Goal: Transaction & Acquisition: Obtain resource

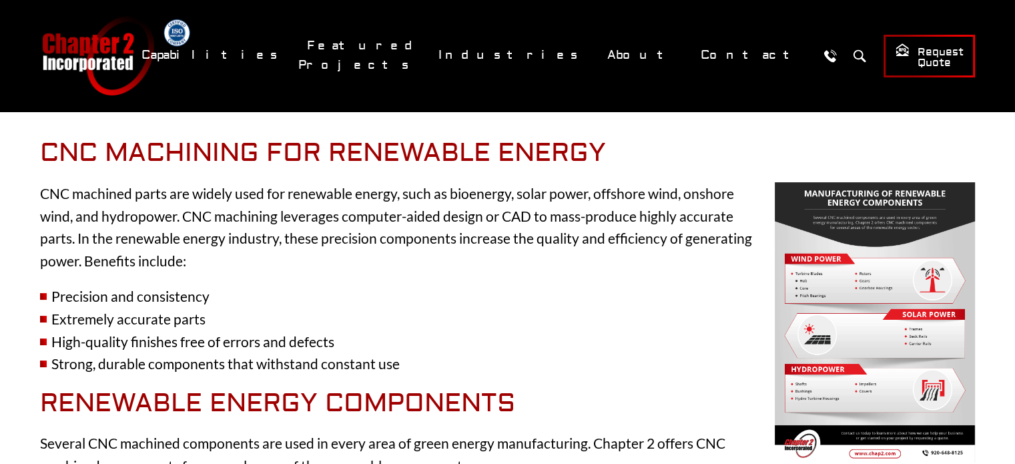
scroll to position [231, 0]
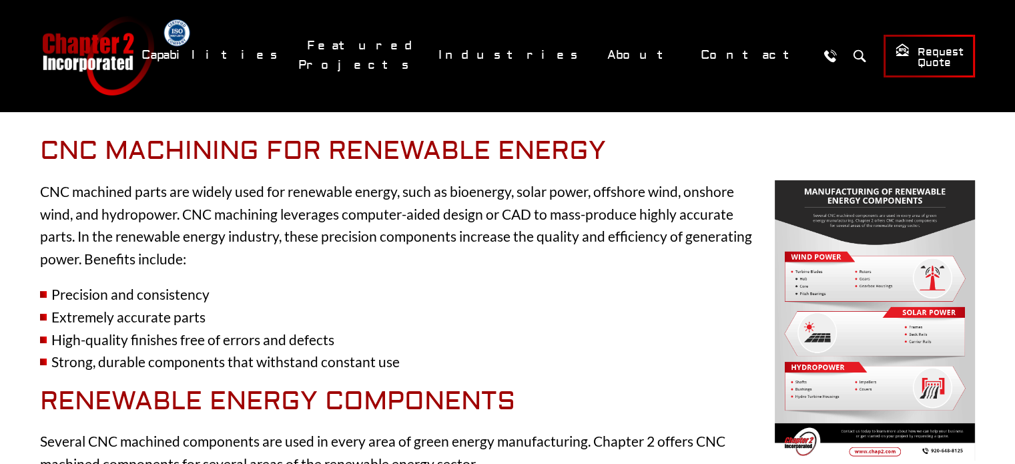
click at [462, 267] on p "CNC machined parts are widely used for renewable energy, such as bioenergy, sol…" at bounding box center [507, 224] width 935 height 89
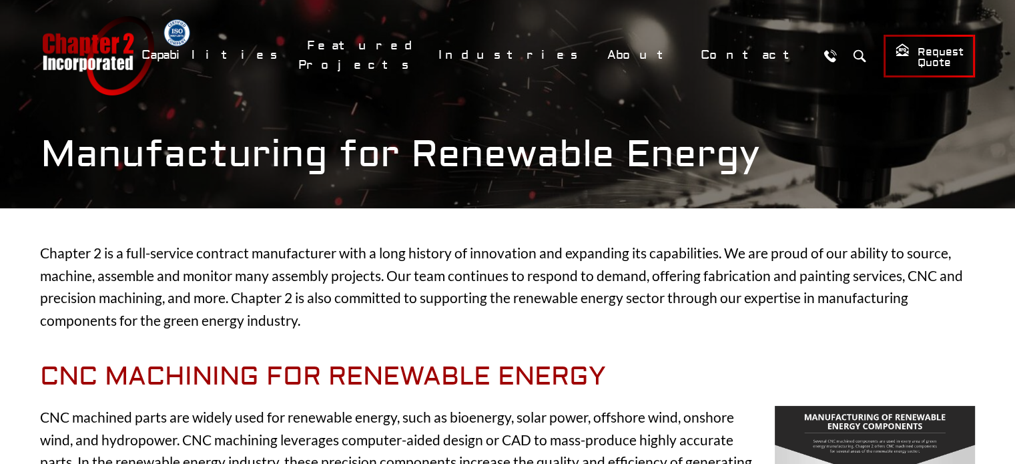
scroll to position [0, 0]
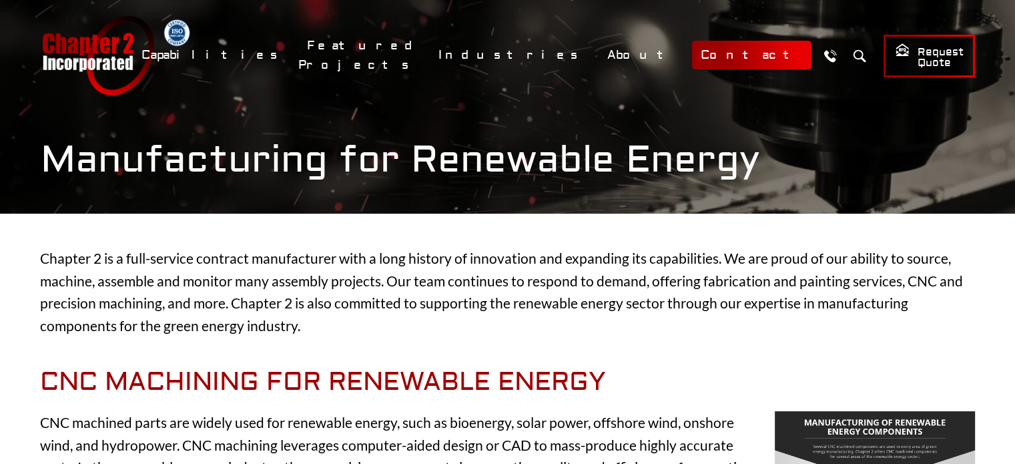
click at [747, 55] on link "Contact" at bounding box center [751, 55] width 119 height 29
click at [835, 277] on p "Chapter 2 is a full-service contract manufacturer with a long history of innova…" at bounding box center [507, 291] width 935 height 89
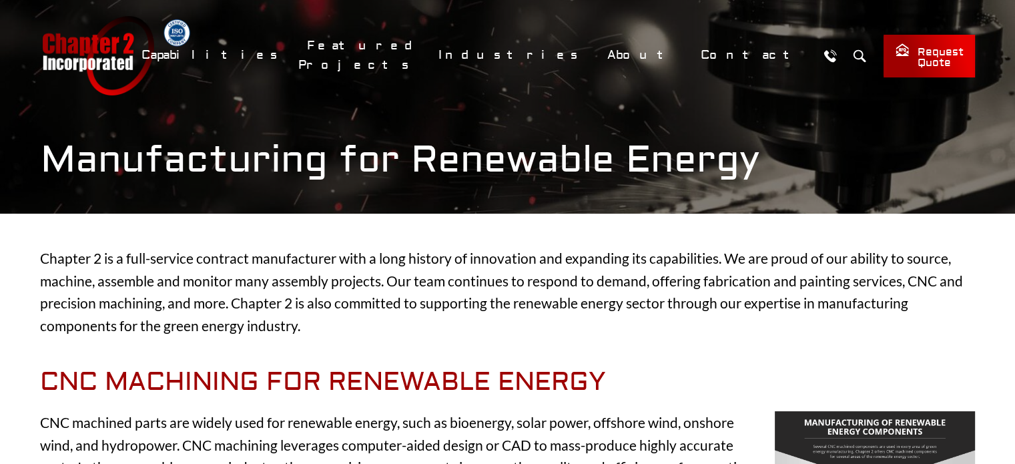
click at [907, 55] on span "Request Quote" at bounding box center [929, 56] width 69 height 27
